Goal: Task Accomplishment & Management: Manage account settings

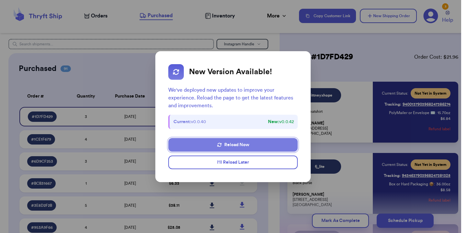
scroll to position [34, 0]
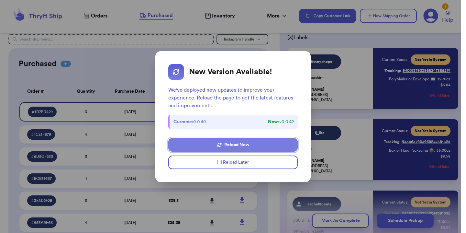
click at [251, 142] on button "Reload Now" at bounding box center [232, 145] width 129 height 14
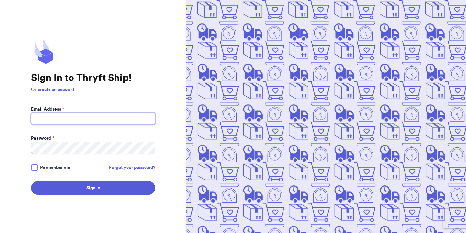
type input "[EMAIL_ADDRESS][DOMAIN_NAME]"
click at [51, 169] on span "Remember me" at bounding box center [55, 167] width 30 height 6
click at [0, 0] on input "Remember me" at bounding box center [0, 0] width 0 height 0
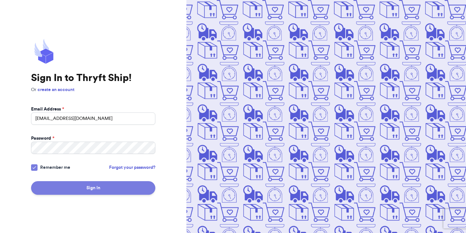
click at [56, 185] on button "Sign In" at bounding box center [93, 188] width 124 height 14
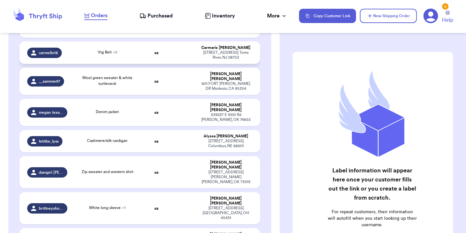
scroll to position [148, 0]
click at [140, 191] on td "White long sleeve + 1" at bounding box center [107, 207] width 72 height 32
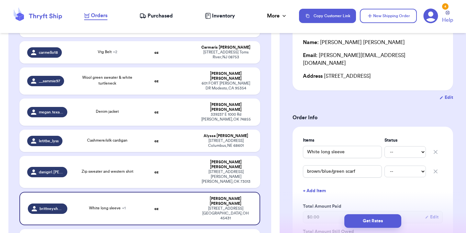
scroll to position [69, 0]
select select "paid"
click at [416, 166] on select "-- Paid Owes" at bounding box center [404, 172] width 41 height 12
select select "paid"
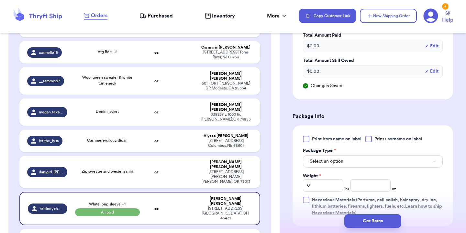
scroll to position [246, 0]
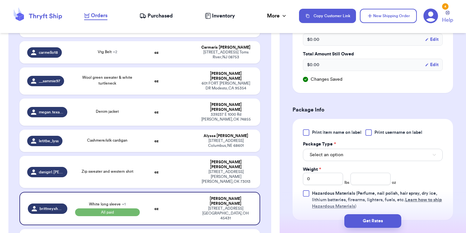
click at [384, 154] on button "Select an option" at bounding box center [373, 154] width 140 height 12
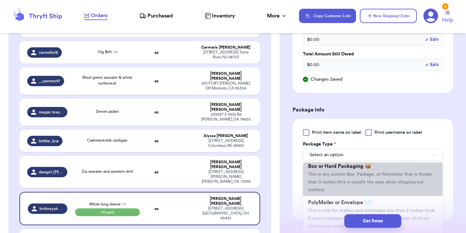
scroll to position [18, 0]
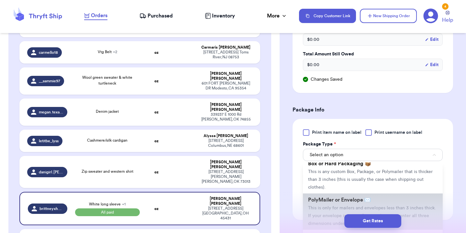
click at [333, 197] on span "PolyMailer or Envelope ✉️" at bounding box center [339, 199] width 63 height 5
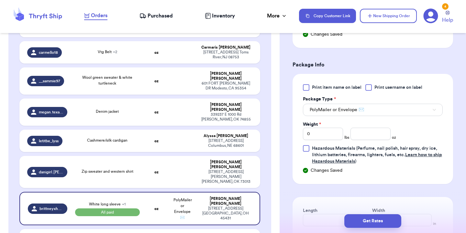
scroll to position [315, 0]
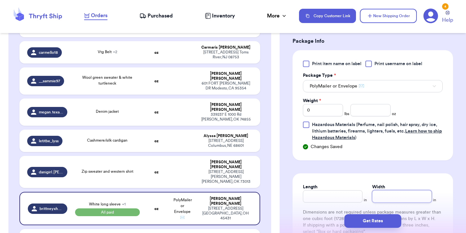
click at [388, 190] on input "Width" at bounding box center [402, 196] width 60 height 12
click at [341, 190] on input "Length" at bounding box center [333, 196] width 60 height 12
click at [373, 104] on input "number" at bounding box center [370, 110] width 40 height 12
type input "12"
type input "12.5"
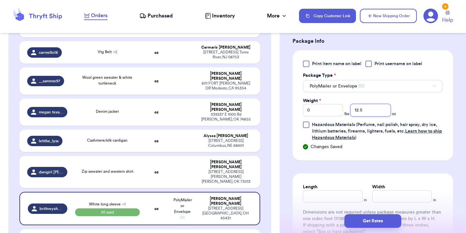
type input "12.5"
click at [333, 194] on input "Length" at bounding box center [333, 196] width 60 height 12
type input "10"
type input "13"
click at [389, 221] on button "Get Rates" at bounding box center [372, 221] width 57 height 14
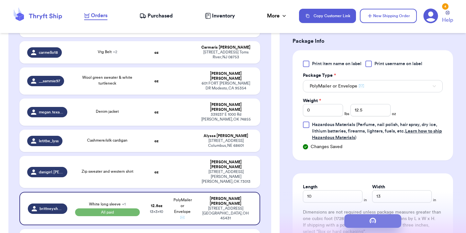
scroll to position [0, 0]
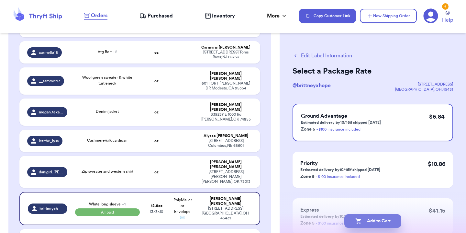
click at [374, 217] on button "Add to Cart" at bounding box center [372, 221] width 57 height 14
checkbox input "true"
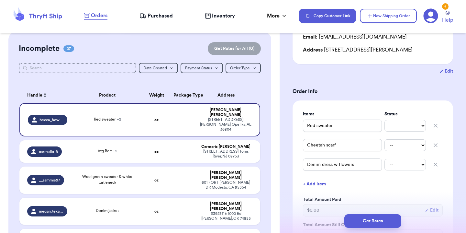
scroll to position [89, 0]
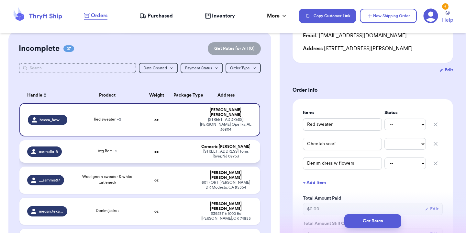
click at [123, 141] on td "Vtg Belt + 2" at bounding box center [107, 151] width 72 height 22
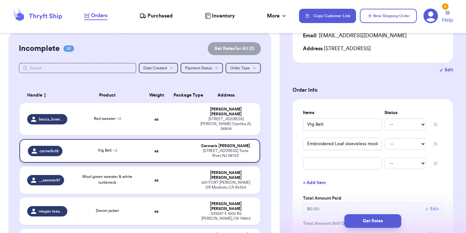
type input "Vtg Belt"
type input "Embroidered Leaf sleeveless mock neck"
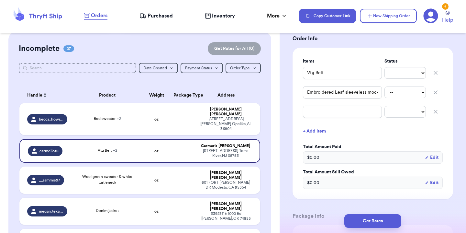
scroll to position [149, 0]
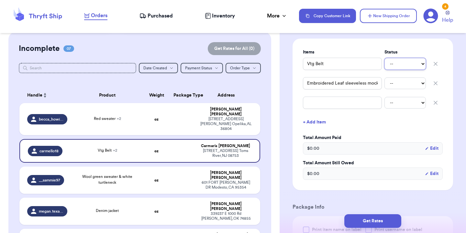
select select "paid"
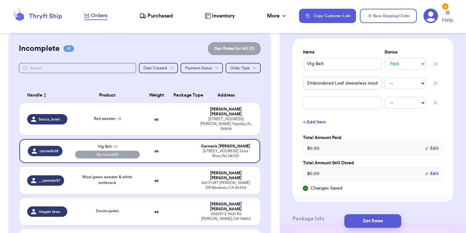
click at [436, 104] on icon "button" at bounding box center [435, 102] width 3 height 3
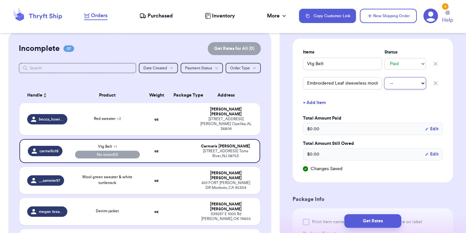
select select "paid"
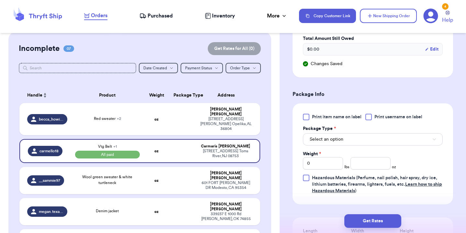
scroll to position [269, 0]
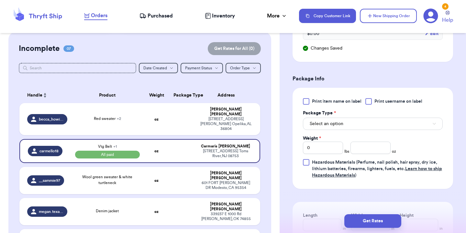
click at [359, 133] on div "Print item name on label Print username on label Package Type * Select an optio…" at bounding box center [373, 138] width 140 height 80
click at [358, 123] on button "Select an option" at bounding box center [373, 123] width 140 height 12
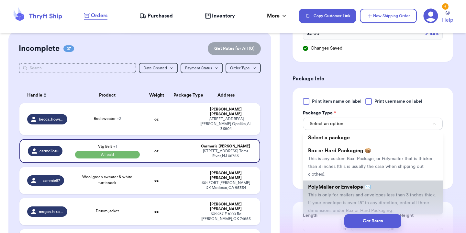
click at [343, 189] on span "PolyMailer or Envelope ✉️" at bounding box center [339, 186] width 63 height 5
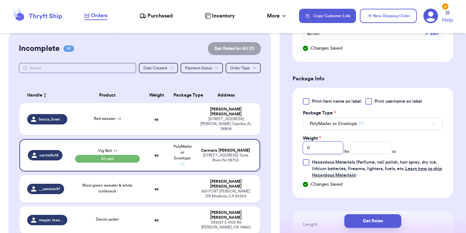
click at [317, 151] on input "0" at bounding box center [323, 147] width 40 height 12
click at [359, 148] on input "number" at bounding box center [370, 147] width 40 height 12
type input "12"
type input "12.4"
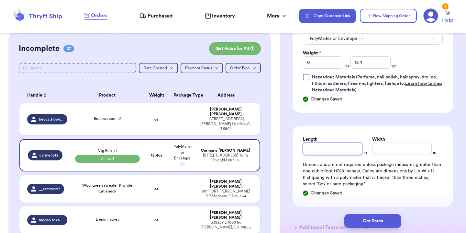
scroll to position [355, 0]
type input "10"
type input "13"
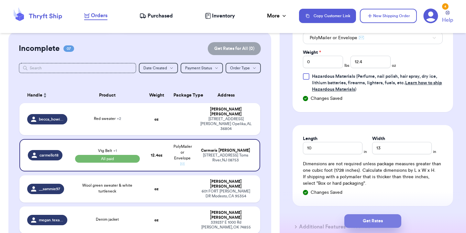
click at [365, 221] on button "Get Rates" at bounding box center [372, 221] width 57 height 14
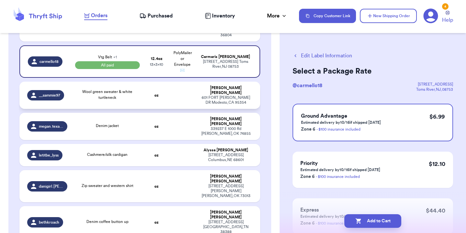
scroll to position [145, 0]
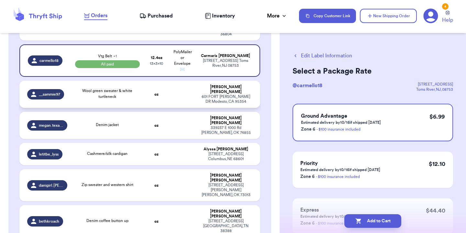
click at [130, 88] on div "Wool green sweater & white turtleneck" at bounding box center [107, 94] width 65 height 12
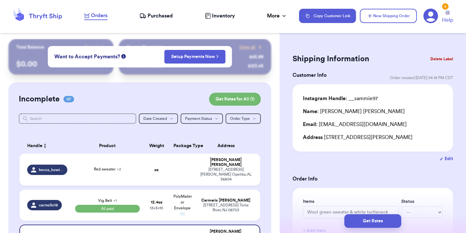
scroll to position [0, 0]
click at [125, 197] on div "Vtg Belt + 1 All paid" at bounding box center [107, 204] width 65 height 15
type input "Vtg Belt"
select select "paid"
type input "12.4"
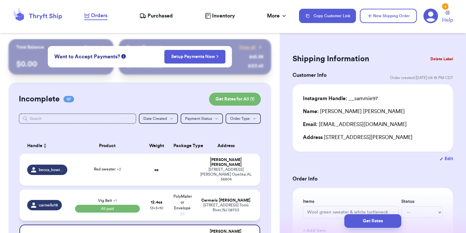
type input "10"
type input "13"
select select "paid"
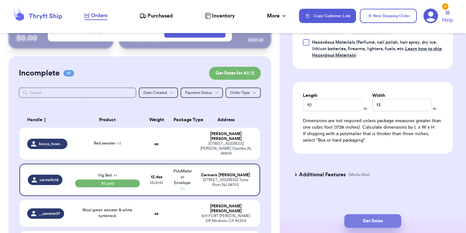
scroll to position [379, 0]
click at [379, 218] on button "Get Rates" at bounding box center [372, 221] width 57 height 14
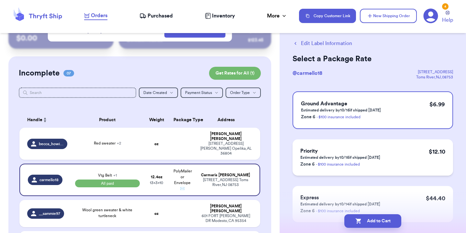
scroll to position [10, 0]
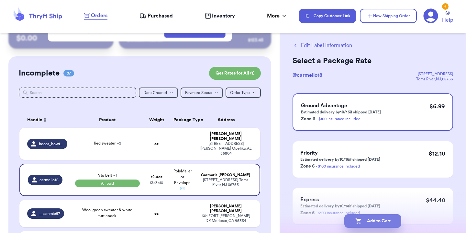
click at [385, 223] on button "Add to Cart" at bounding box center [372, 221] width 57 height 14
checkbox input "true"
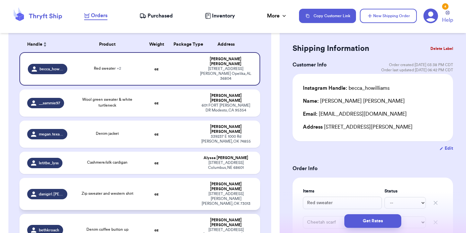
scroll to position [103, 0]
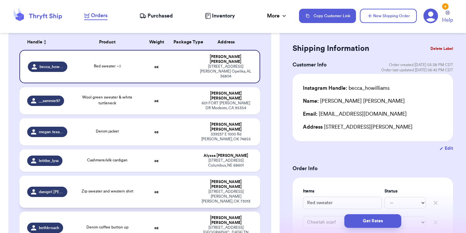
click at [128, 224] on div "Denim coffee button up" at bounding box center [107, 227] width 65 height 7
type input "Denim coffee button up"
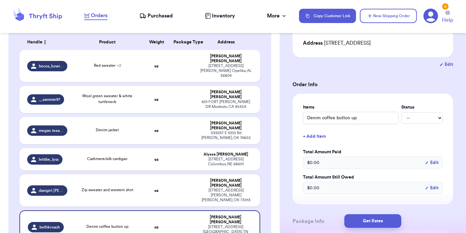
scroll to position [94, 0]
click at [421, 119] on select "-- Paid Owes" at bounding box center [421, 118] width 41 height 12
select select "paid"
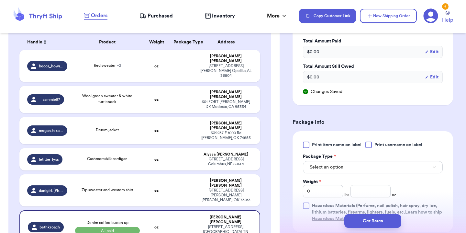
scroll to position [206, 0]
click at [328, 166] on span "Select an option" at bounding box center [326, 166] width 34 height 6
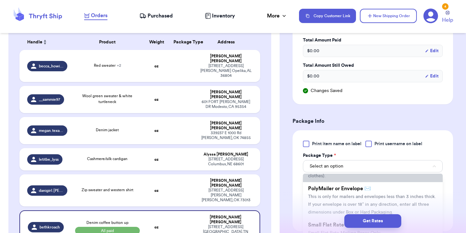
scroll to position [49, 0]
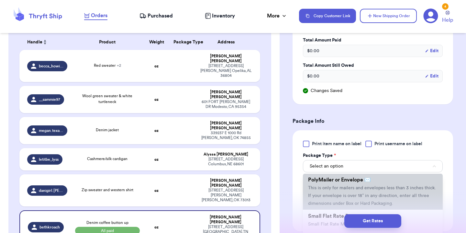
click at [339, 192] on span "This is only for mailers and envelopes less than 3 inches thick. If your envelo…" at bounding box center [372, 195] width 128 height 20
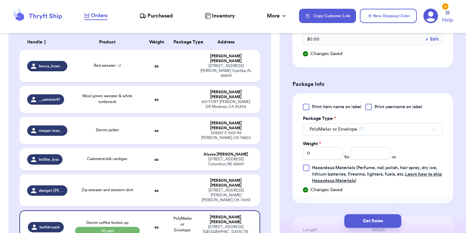
scroll to position [243, 0]
click at [320, 159] on input "0" at bounding box center [323, 153] width 40 height 12
click at [374, 150] on input "number" at bounding box center [370, 153] width 40 height 12
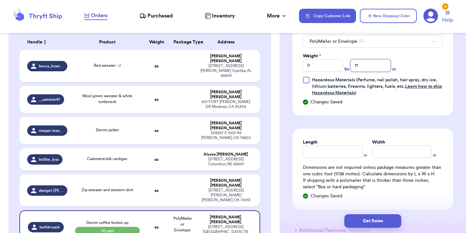
scroll to position [331, 0]
type input "11"
click at [342, 157] on input "Length" at bounding box center [333, 151] width 60 height 12
type input "10"
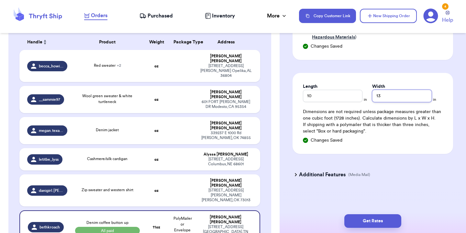
scroll to position [387, 0]
type input "13"
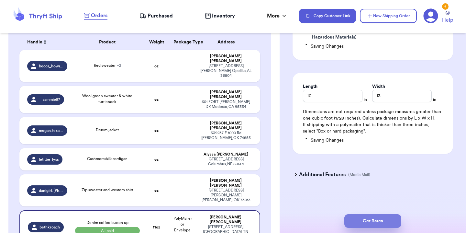
click at [370, 221] on button "Get Rates" at bounding box center [372, 221] width 57 height 14
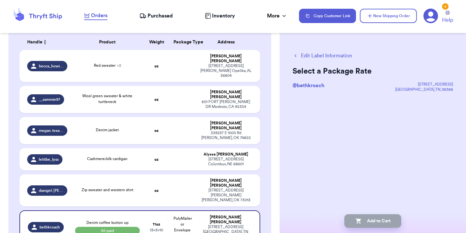
scroll to position [0, 0]
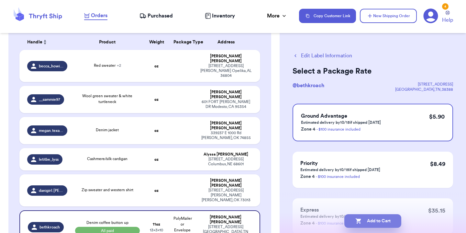
click at [370, 221] on button "Add to Cart" at bounding box center [372, 221] width 57 height 14
checkbox input "true"
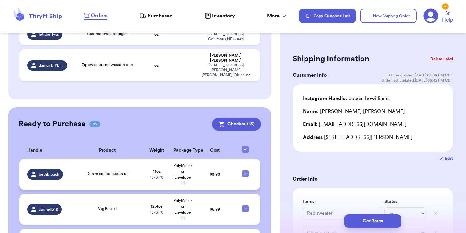
scroll to position [230, 0]
click at [151, 158] on td "11 oz 13 x 3 x 10" at bounding box center [157, 173] width 26 height 31
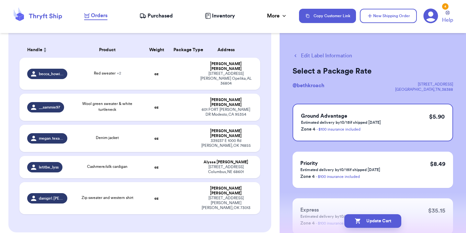
scroll to position [88, 0]
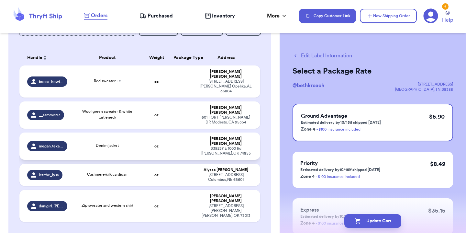
click at [141, 137] on td "Denim jacket" at bounding box center [107, 145] width 72 height 27
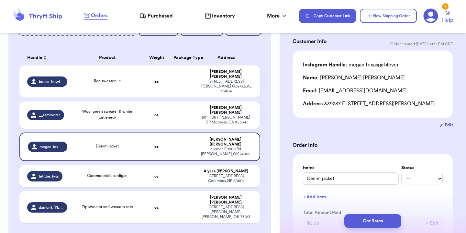
scroll to position [35, 0]
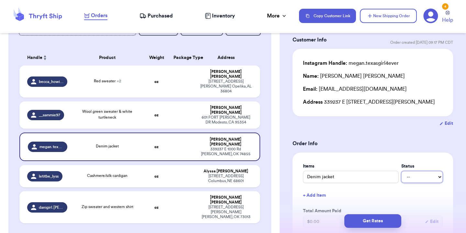
select select "paid"
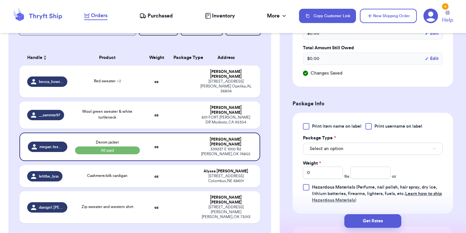
scroll to position [225, 0]
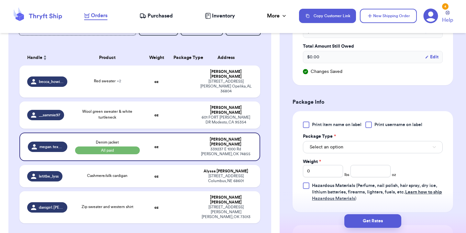
click at [362, 149] on button "Select an option" at bounding box center [373, 147] width 140 height 12
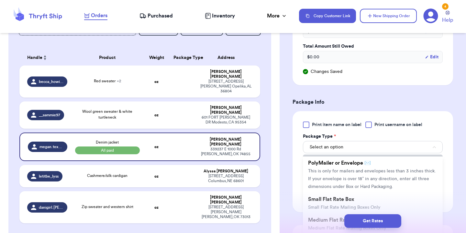
scroll to position [48, 0]
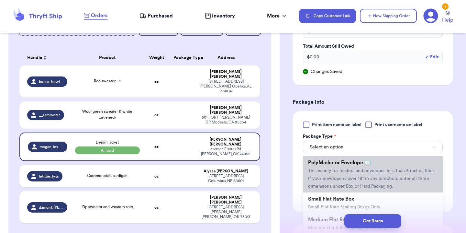
click at [343, 184] on li "PolyMailer or Envelope ✉️ This is only for mailers and envelopes less than 3 in…" at bounding box center [373, 174] width 140 height 36
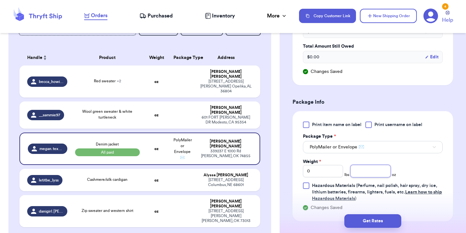
click at [375, 175] on input "number" at bounding box center [370, 171] width 40 height 12
type input "26"
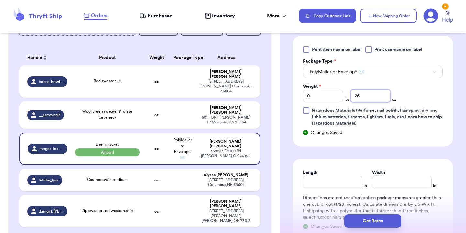
scroll to position [301, 0]
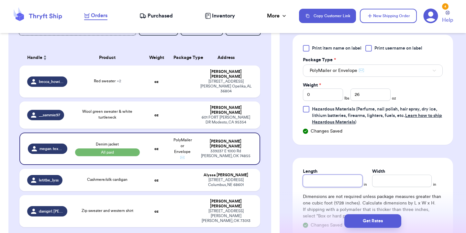
click at [343, 185] on input "Length" at bounding box center [333, 180] width 60 height 12
type input "10"
type input "13"
click at [358, 142] on div "Print item name on label Print username on label Package Type * PolyMailer or E…" at bounding box center [372, 90] width 160 height 110
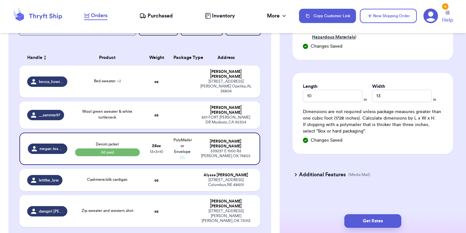
scroll to position [387, 0]
click at [368, 223] on button "Get Rates" at bounding box center [372, 221] width 57 height 14
type input "1"
type input "10"
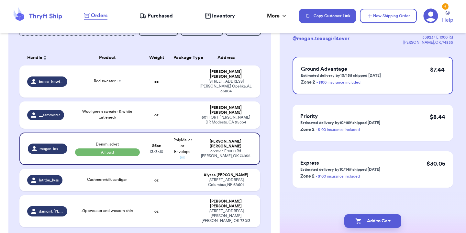
scroll to position [0, 0]
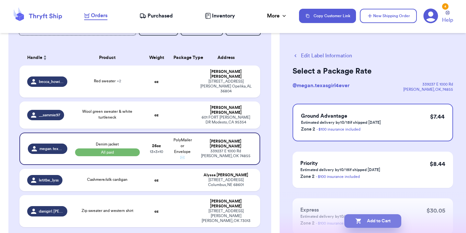
click at [380, 222] on button "Add to Cart" at bounding box center [372, 221] width 57 height 14
checkbox input "true"
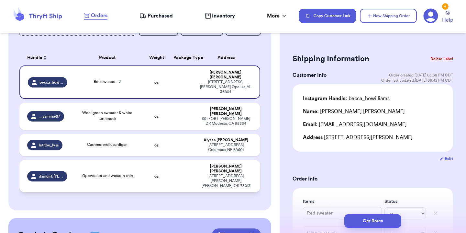
click at [178, 164] on td at bounding box center [182, 176] width 26 height 32
type input "Zip sweater and western shirt"
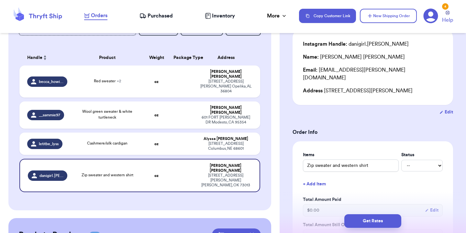
scroll to position [71, 0]
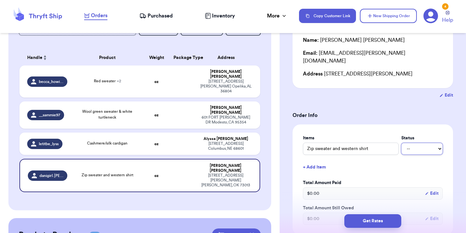
click at [427, 143] on select "-- Paid Owes" at bounding box center [421, 149] width 41 height 12
select select "paid"
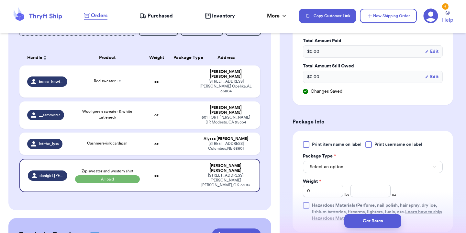
scroll to position [214, 0]
click at [354, 159] on button "Select an option" at bounding box center [373, 165] width 140 height 12
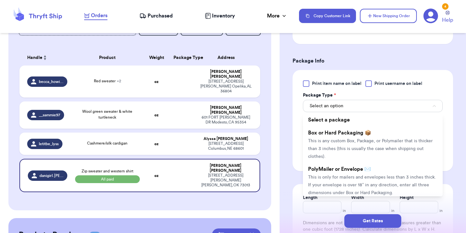
scroll to position [288, 0]
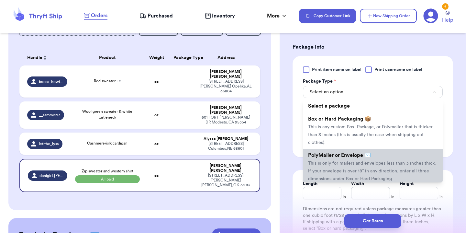
click at [326, 161] on li "PolyMailer or Envelope ✉️ This is only for mailers and envelopes less than 3 in…" at bounding box center [373, 166] width 140 height 36
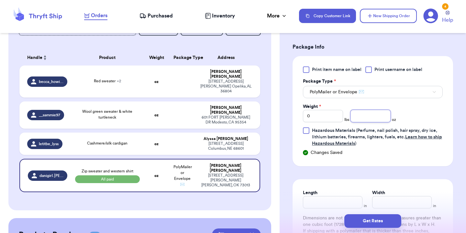
click at [372, 110] on input "number" at bounding box center [370, 116] width 40 height 12
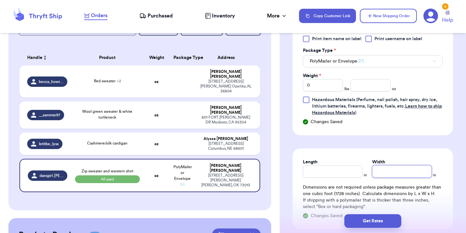
click at [386, 165] on input "Width" at bounding box center [402, 171] width 60 height 12
type input "3"
type input "30"
click at [374, 165] on input "Width" at bounding box center [402, 171] width 60 height 12
type input "3"
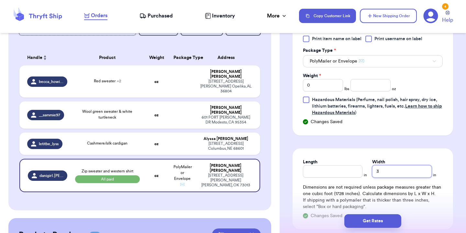
type input "30"
type input "5"
drag, startPoint x: 392, startPoint y: 163, endPoint x: 368, endPoint y: 163, distance: 23.9
click at [368, 163] on div "Length * in Width * 5 in" at bounding box center [373, 167] width 140 height 19
type input "3"
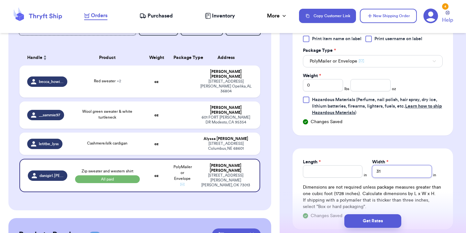
type input "31"
click at [405, 148] on div "Length * in Width * 31 in Dimensions are not required unless package measures g…" at bounding box center [372, 188] width 160 height 81
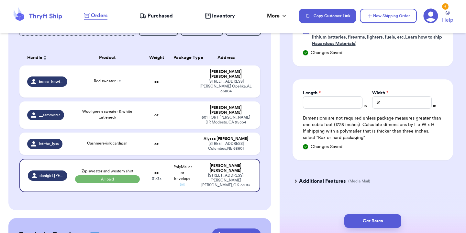
scroll to position [0, 0]
click at [364, 219] on button "Get Rates" at bounding box center [372, 221] width 57 height 14
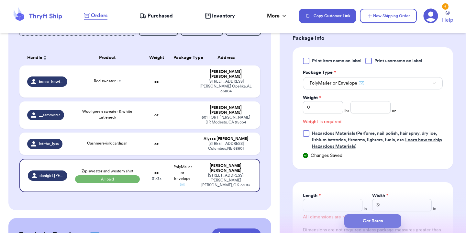
scroll to position [280, 0]
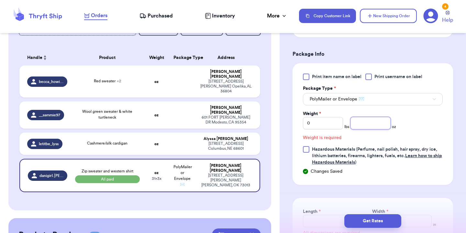
click at [362, 117] on input "number" at bounding box center [370, 123] width 40 height 12
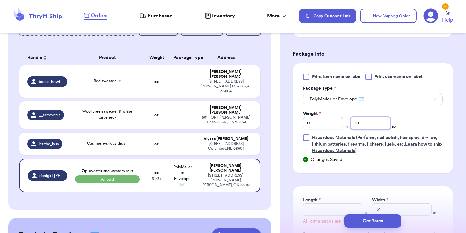
type input "31"
click at [362, 174] on form "Shipping Information Delete Label Customer Info Order created: 10/08, 05:40 PM …" at bounding box center [372, 40] width 160 height 538
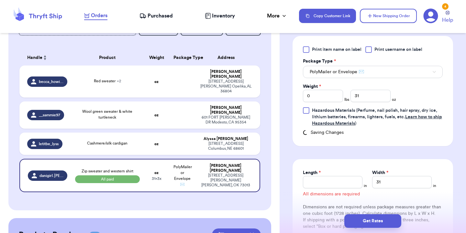
scroll to position [312, 0]
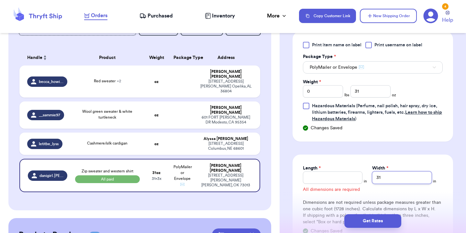
drag, startPoint x: 394, startPoint y: 166, endPoint x: 353, endPoint y: 173, distance: 41.6
click at [352, 173] on div "Length * in Width * 31 in" at bounding box center [373, 174] width 140 height 19
click at [373, 171] on input "31" at bounding box center [402, 177] width 60 height 12
click at [374, 171] on input "31" at bounding box center [402, 177] width 60 height 12
click at [329, 171] on input "Length *" at bounding box center [333, 177] width 60 height 12
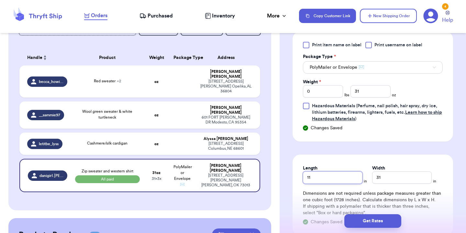
type input "11"
click at [387, 174] on input "31" at bounding box center [402, 177] width 60 height 12
type input "14"
click at [390, 146] on form "Shipping Information Delete Label Customer Info Order created: 10/08, 05:40 PM …" at bounding box center [372, 4] width 160 height 529
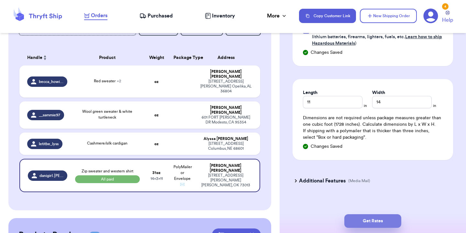
scroll to position [387, 0]
click at [373, 219] on button "Get Rates" at bounding box center [372, 221] width 57 height 14
type input "1"
type input "15"
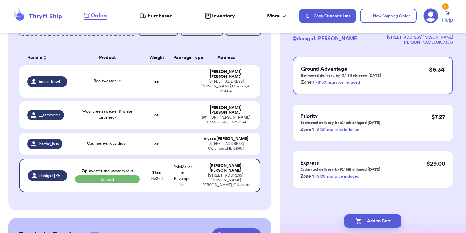
scroll to position [0, 0]
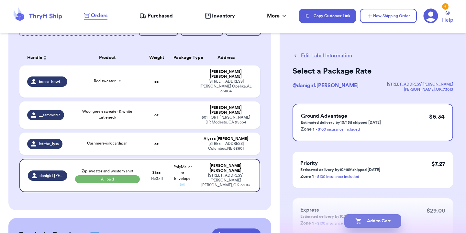
click at [374, 221] on button "Add to Cart" at bounding box center [372, 221] width 57 height 14
checkbox input "true"
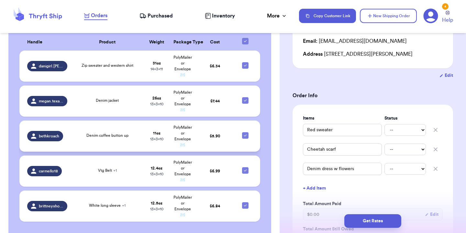
scroll to position [270, 0]
